Goal: Task Accomplishment & Management: Use online tool/utility

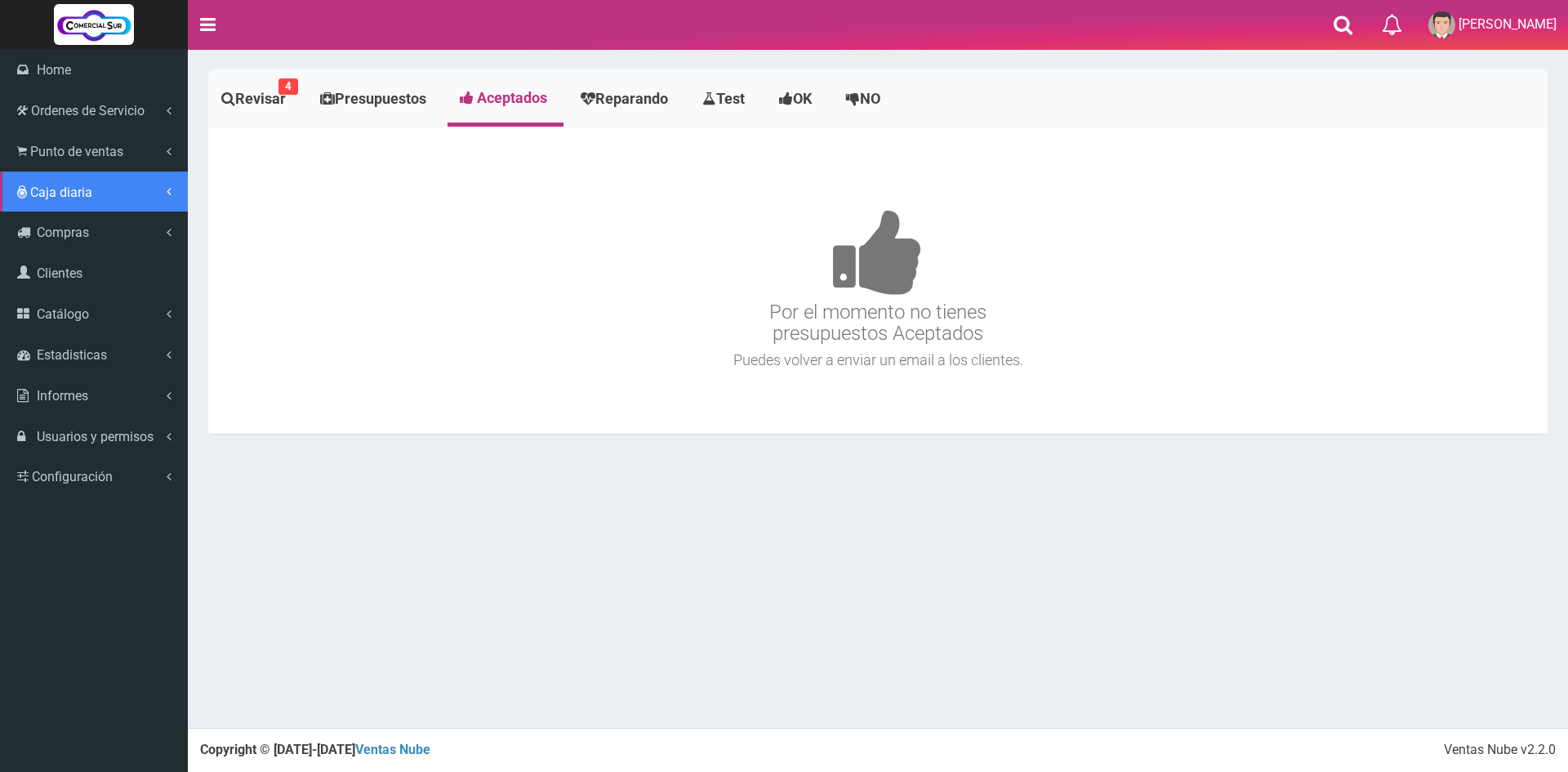
click at [50, 185] on span "Caja diaria" at bounding box center [60, 193] width 62 height 16
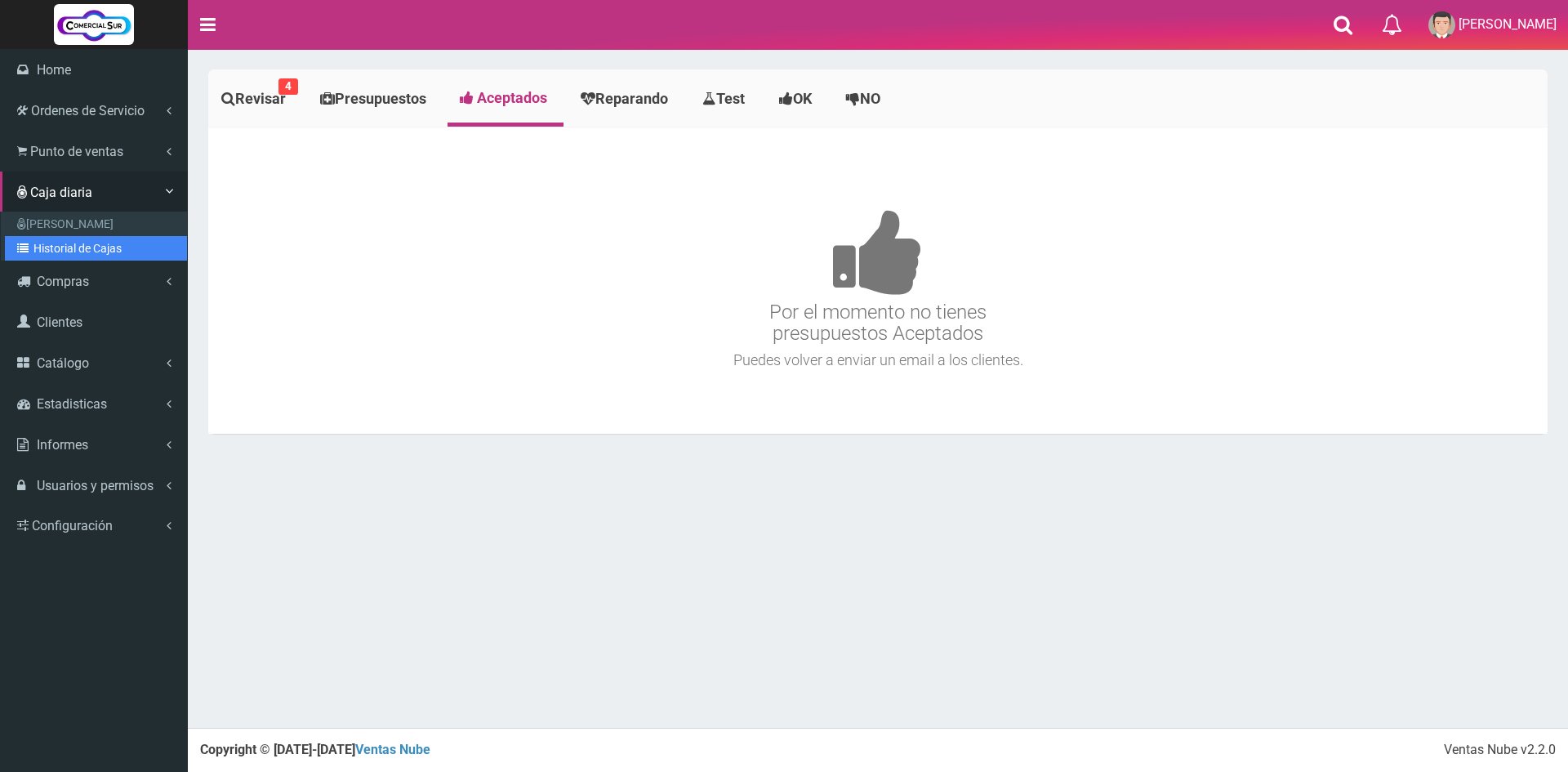
click at [91, 245] on link "Historial de Cajas" at bounding box center [96, 248] width 182 height 25
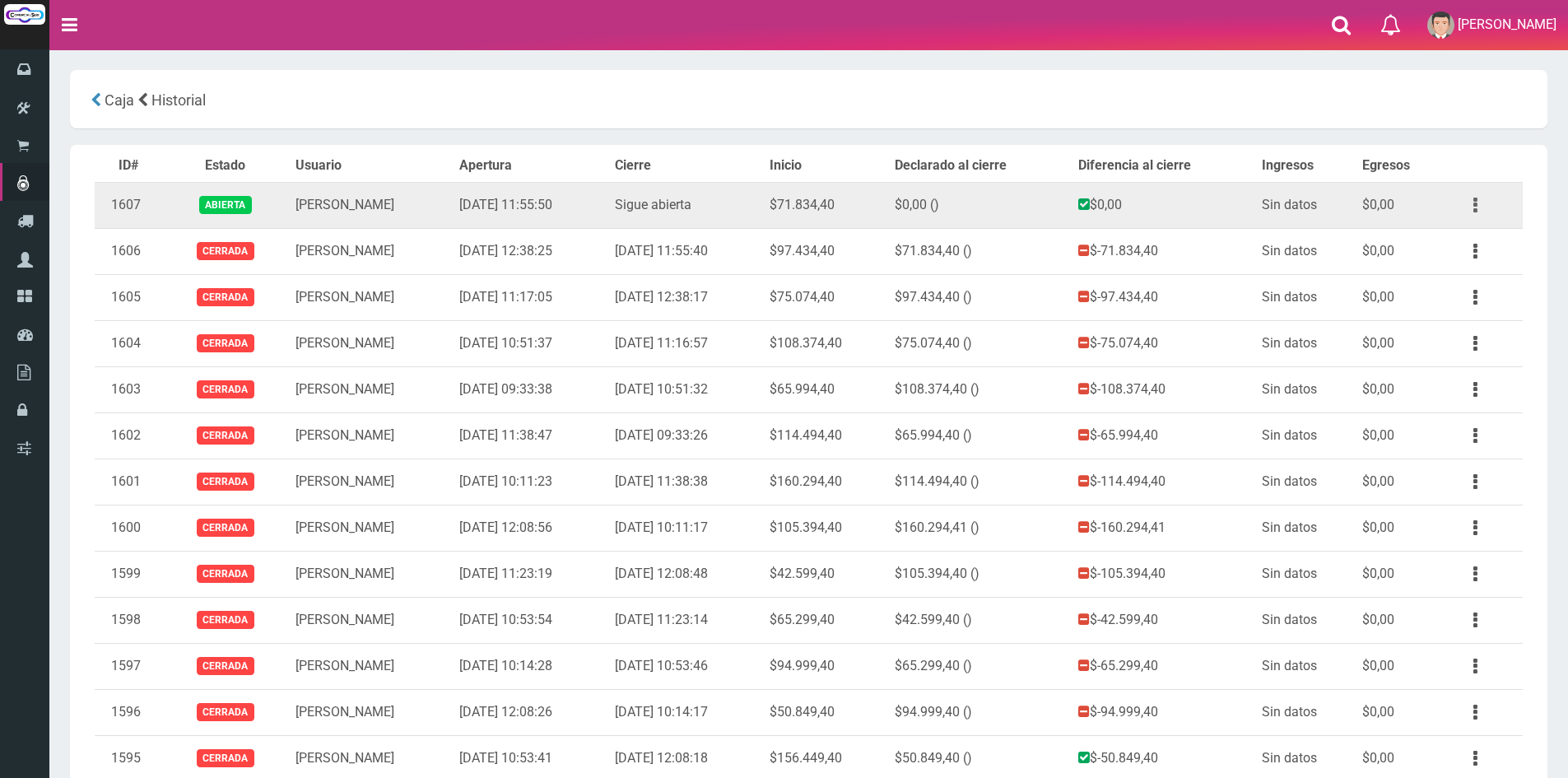
click at [1475, 198] on icon "button" at bounding box center [1476, 205] width 4 height 29
click at [1447, 248] on link "Ver" at bounding box center [1428, 245] width 130 height 36
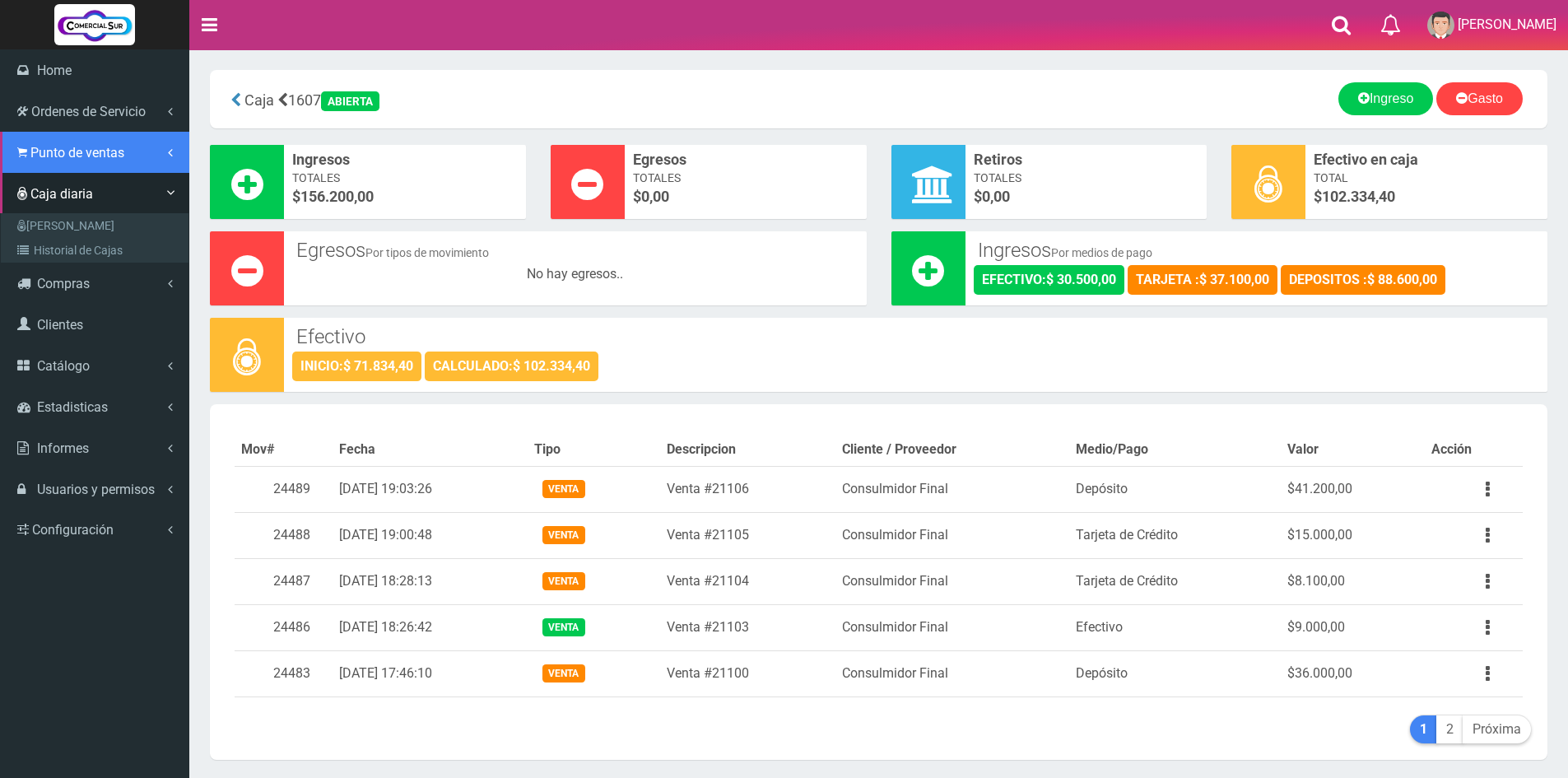
click at [36, 151] on span "Punto de ventas" at bounding box center [77, 153] width 94 height 16
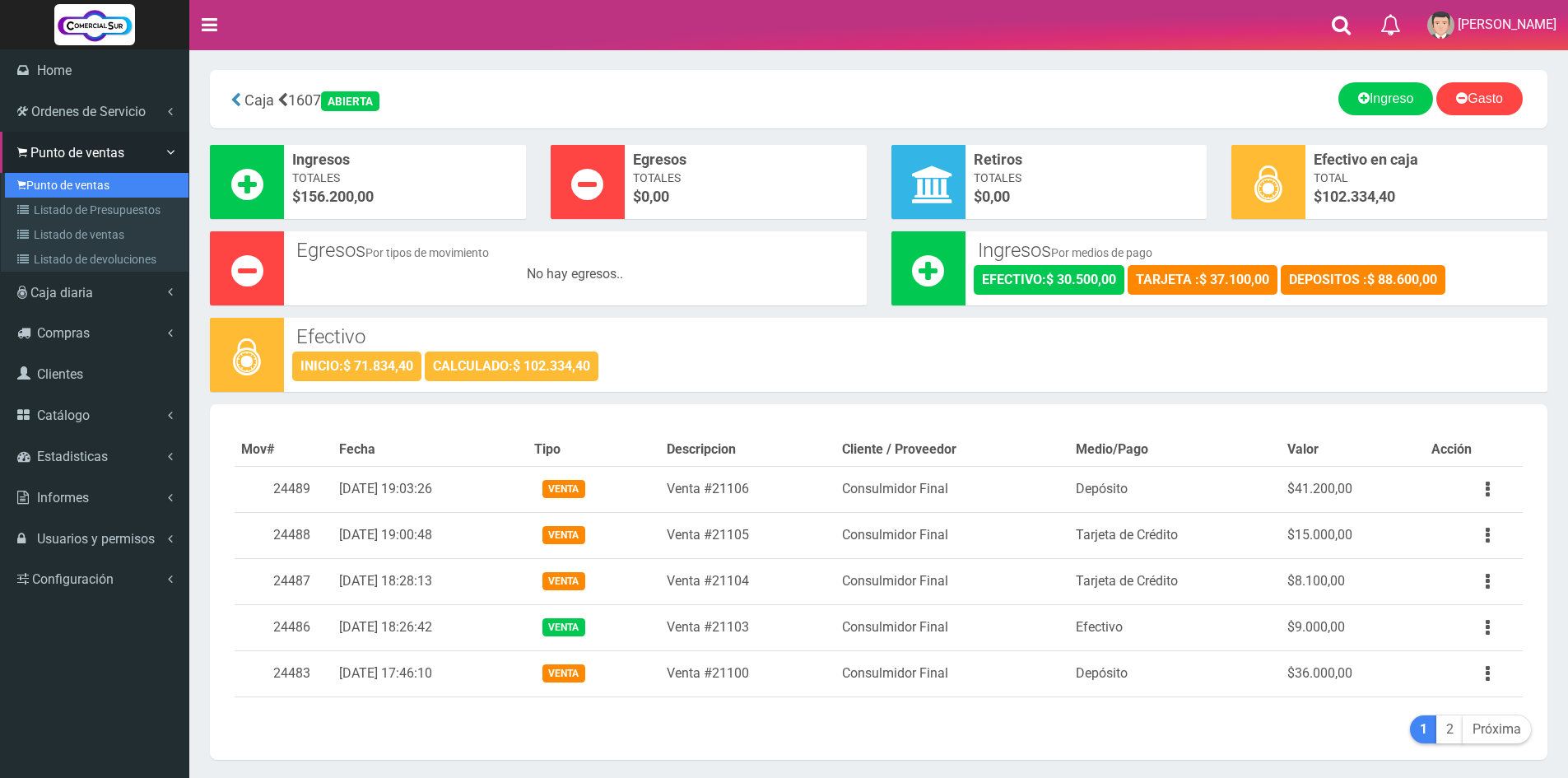
click at [77, 180] on link "Punto de ventas" at bounding box center [97, 185] width 184 height 25
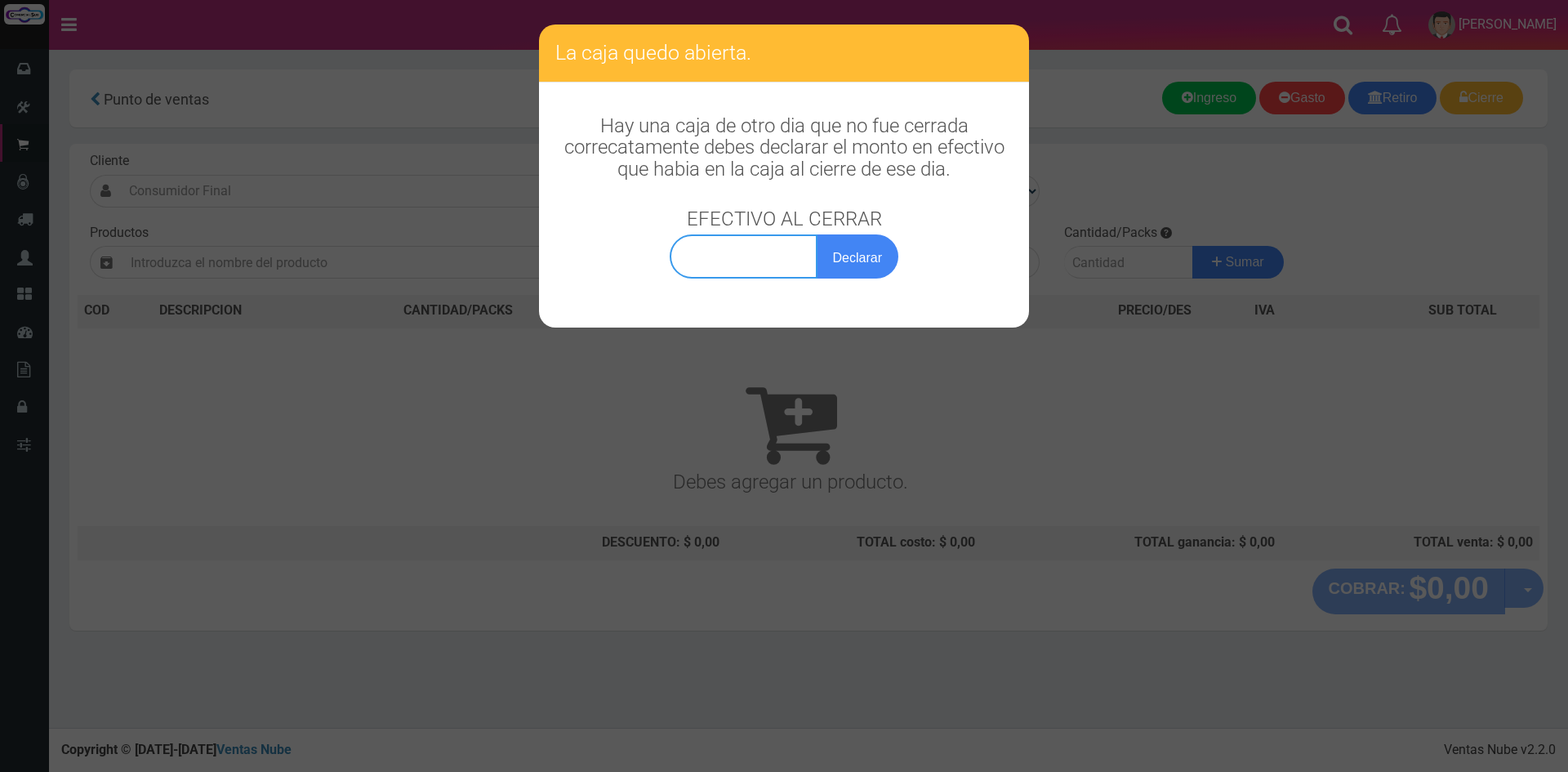
click at [769, 269] on input "text" at bounding box center [743, 256] width 148 height 44
type input "102.334,40"
click at [830, 250] on button "Declarar" at bounding box center [857, 256] width 81 height 44
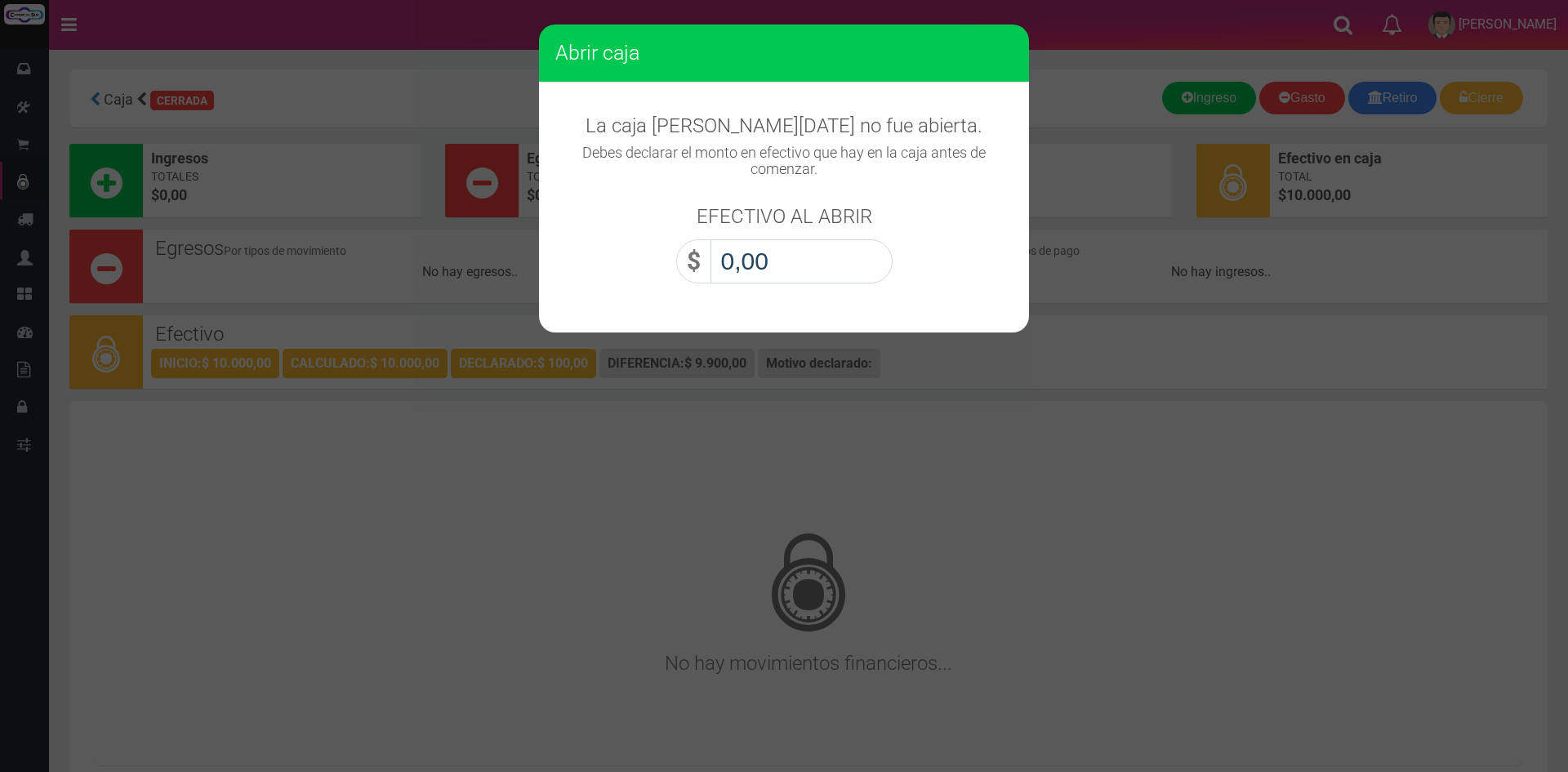
click at [818, 257] on input "0,00" at bounding box center [801, 261] width 182 height 44
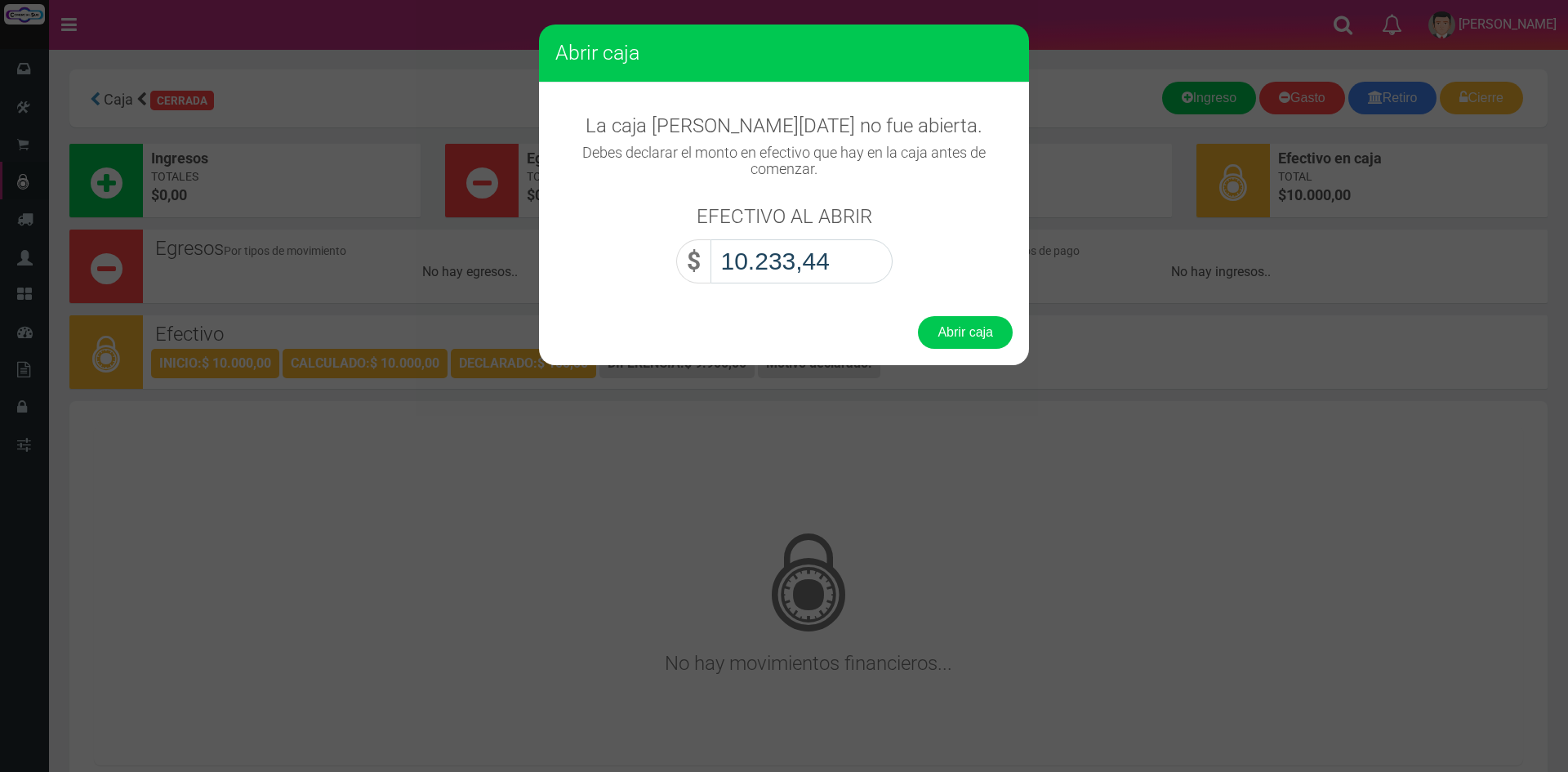
type input "102.334,40"
click at [962, 319] on button "Abrir caja" at bounding box center [965, 332] width 95 height 33
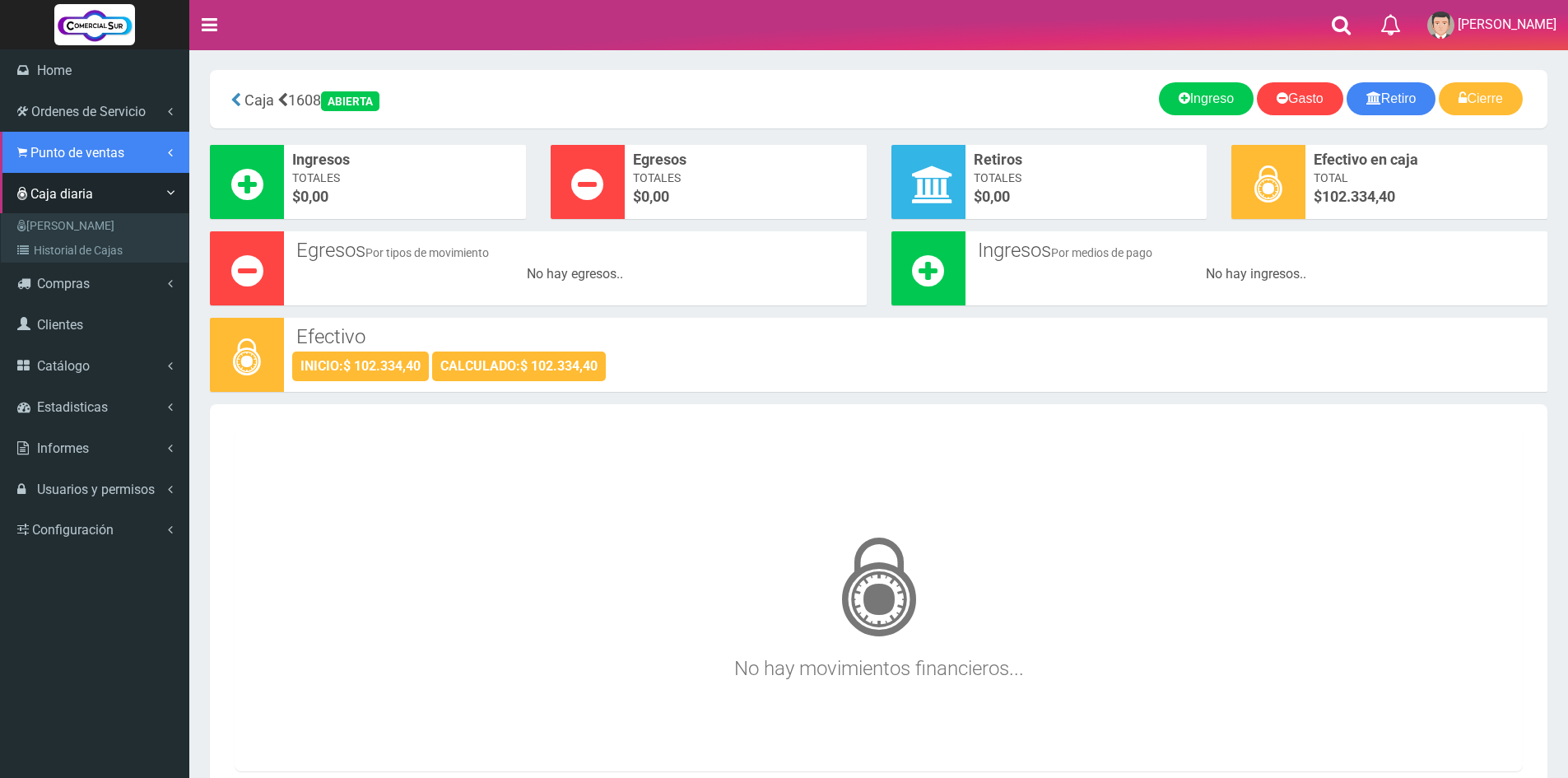
click at [55, 155] on span "Punto de ventas" at bounding box center [77, 153] width 94 height 16
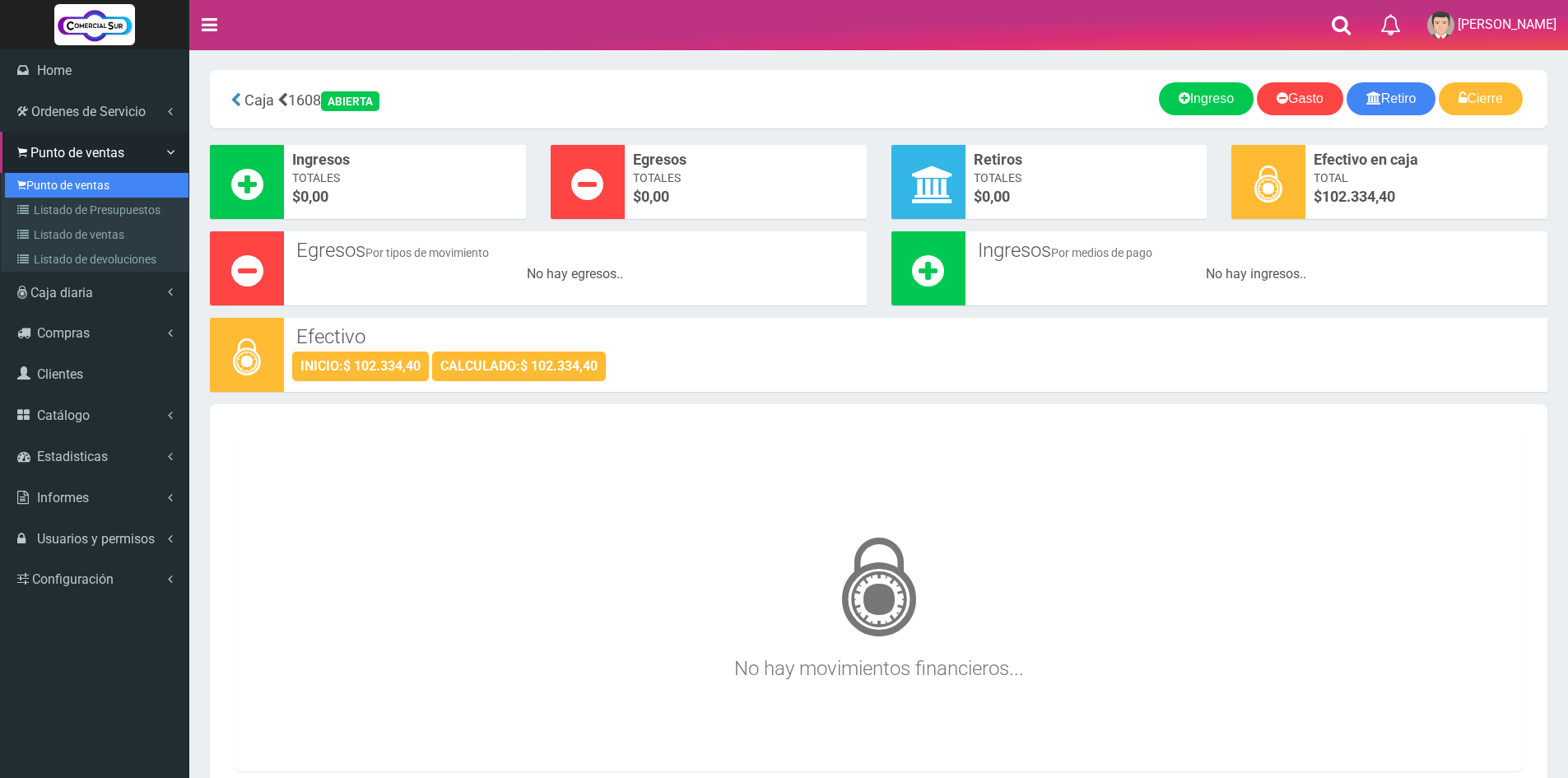
click at [99, 192] on link "Punto de ventas" at bounding box center [97, 185] width 184 height 25
